Goal: Check status

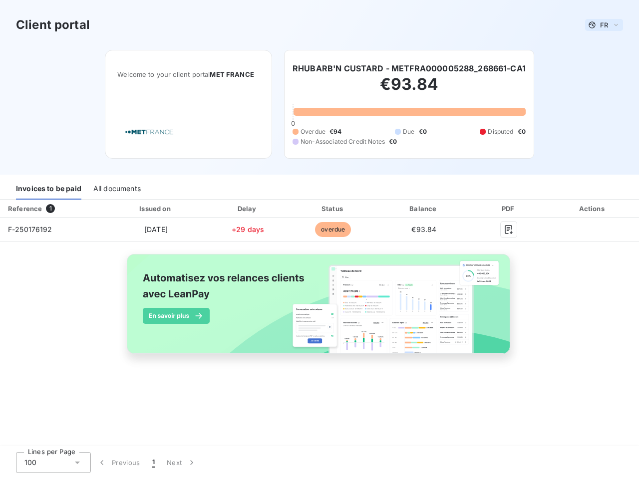
click at [604, 25] on span "FR" at bounding box center [604, 25] width 8 height 8
click at [410, 68] on h6 "RHUBARB'N CUSTARD - METFRA000005288_268661-CA1" at bounding box center [409, 68] width 233 height 12
click at [48, 189] on div "Invoices to be paid" at bounding box center [48, 189] width 65 height 21
click at [116, 189] on div "All documents" at bounding box center [116, 189] width 47 height 21
